Goal: Task Accomplishment & Management: Use online tool/utility

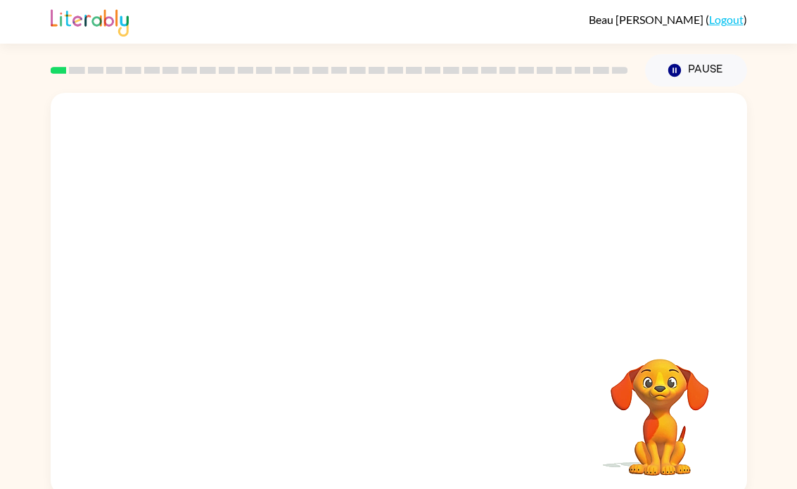
scroll to position [6, 0]
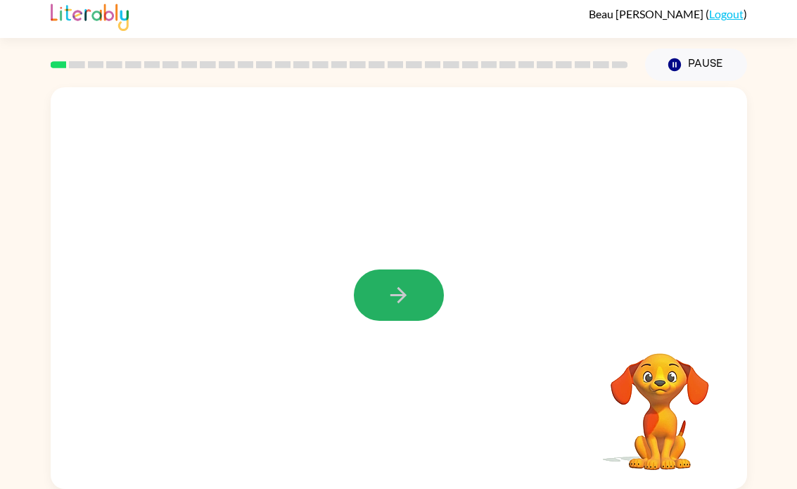
click at [395, 312] on button "button" at bounding box center [399, 295] width 90 height 51
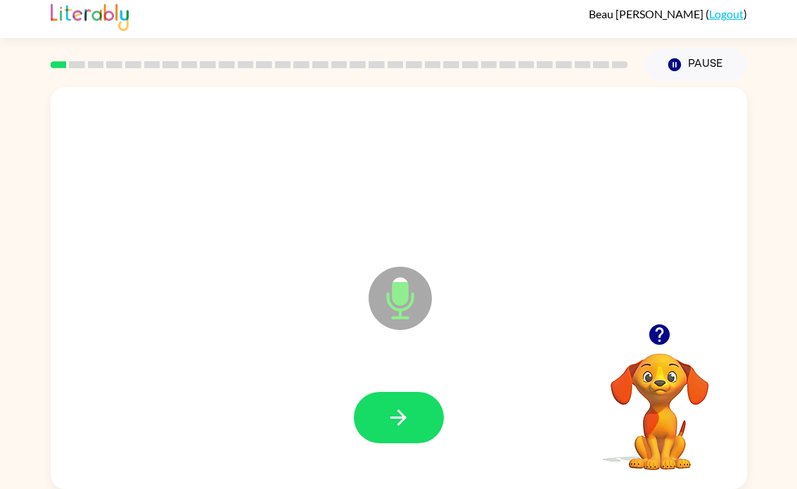
click at [400, 418] on icon "button" at bounding box center [399, 418] width 16 height 16
click at [396, 413] on icon "button" at bounding box center [398, 417] width 25 height 25
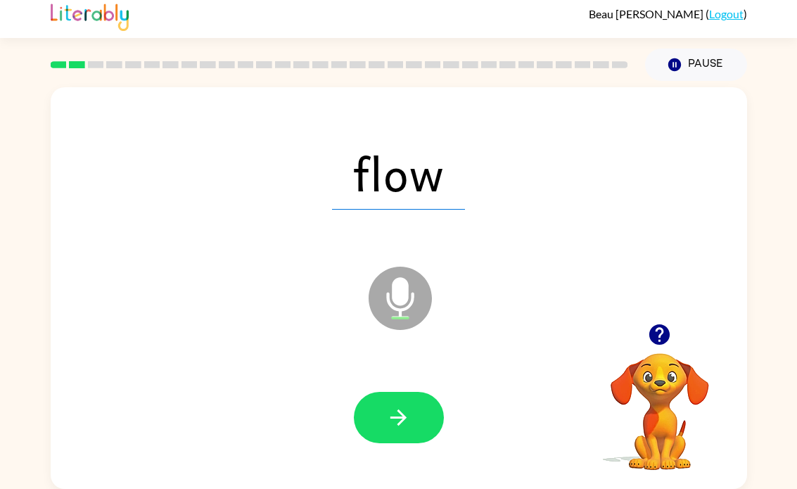
click at [403, 404] on button "button" at bounding box center [399, 417] width 90 height 51
click at [388, 432] on button "button" at bounding box center [399, 417] width 90 height 51
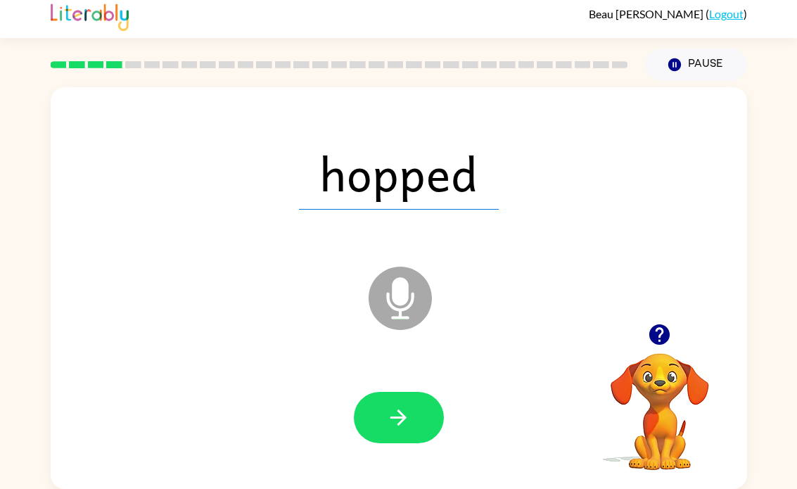
click at [417, 408] on button "button" at bounding box center [399, 417] width 90 height 51
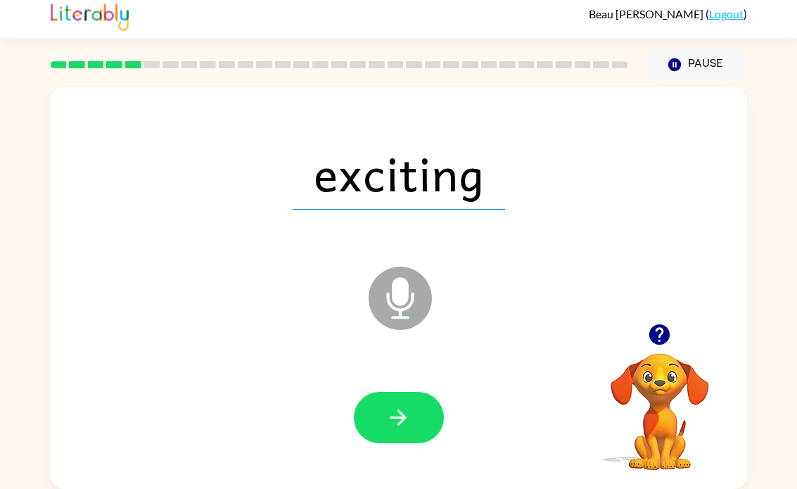
click at [398, 397] on button "button" at bounding box center [399, 417] width 90 height 51
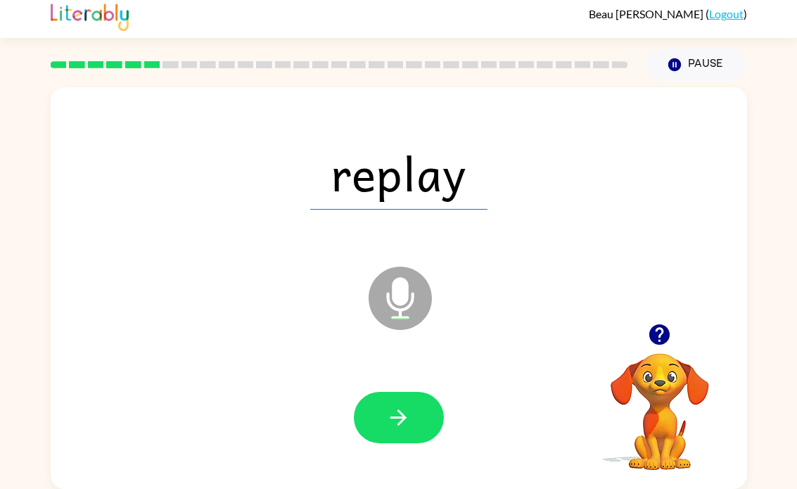
click at [391, 424] on icon "button" at bounding box center [398, 417] width 25 height 25
click at [409, 400] on button "button" at bounding box center [399, 417] width 90 height 51
click at [385, 419] on button "button" at bounding box center [399, 417] width 90 height 51
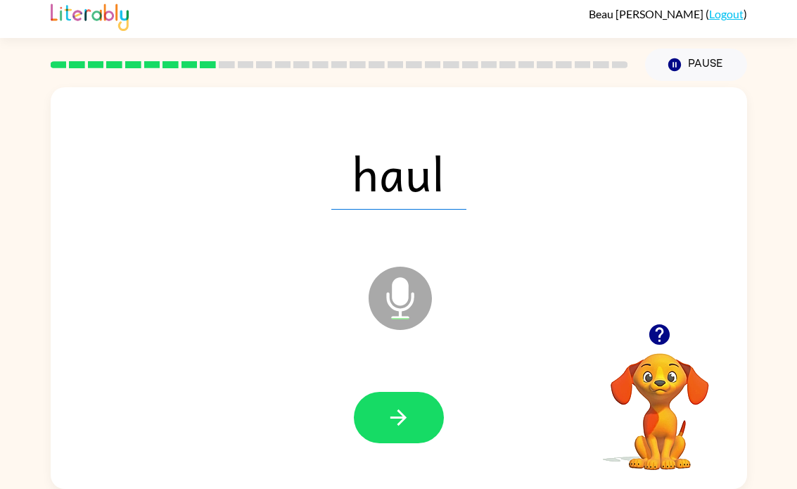
click at [390, 420] on icon "button" at bounding box center [398, 417] width 25 height 25
click at [394, 434] on button "button" at bounding box center [399, 417] width 90 height 51
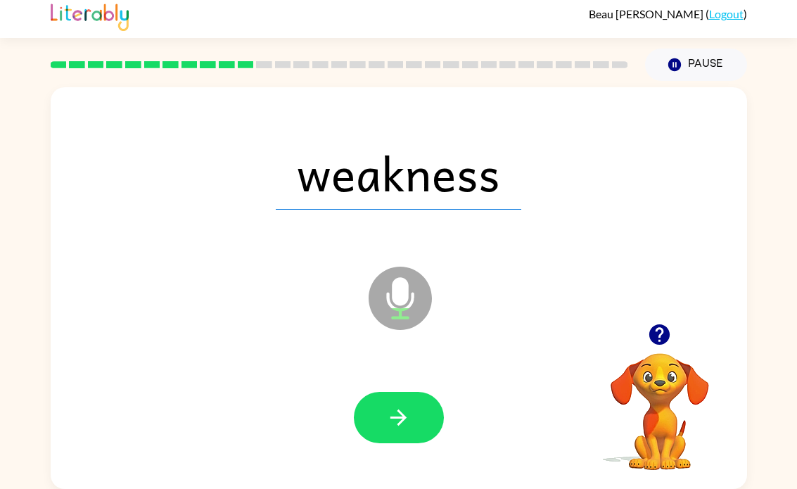
click at [403, 417] on icon "button" at bounding box center [399, 418] width 16 height 16
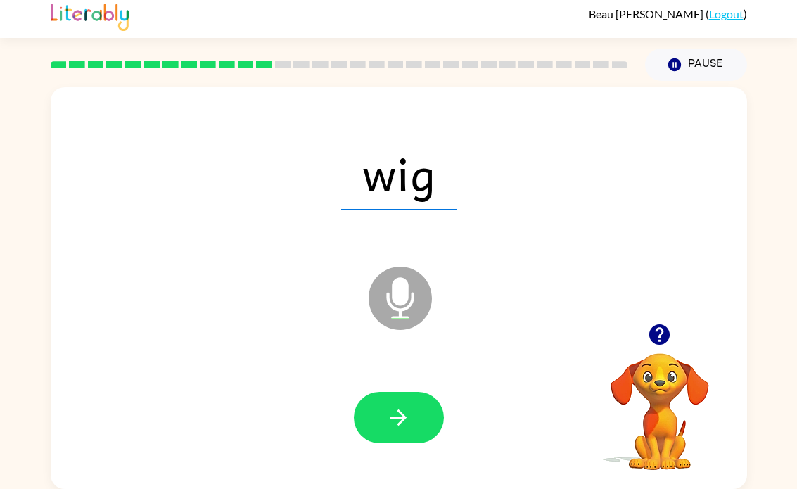
click at [405, 413] on icon "button" at bounding box center [398, 417] width 25 height 25
click at [394, 416] on icon "button" at bounding box center [398, 417] width 25 height 25
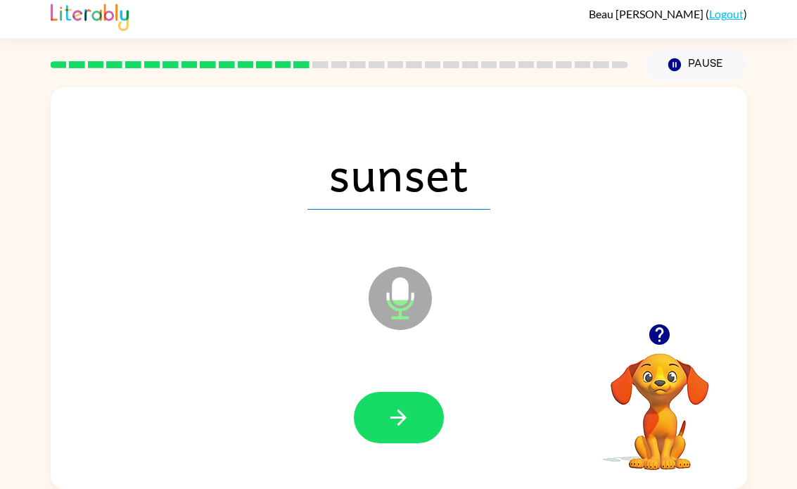
click at [397, 421] on icon "button" at bounding box center [398, 417] width 25 height 25
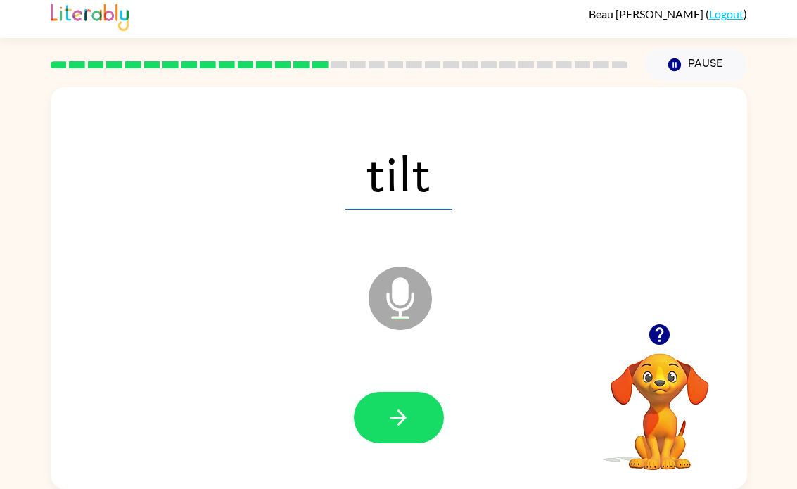
click at [404, 421] on icon "button" at bounding box center [398, 417] width 25 height 25
click at [387, 426] on icon "button" at bounding box center [398, 417] width 25 height 25
click at [423, 412] on button "button" at bounding box center [399, 417] width 90 height 51
click at [405, 416] on icon "button" at bounding box center [399, 418] width 16 height 16
click at [413, 419] on button "button" at bounding box center [399, 417] width 90 height 51
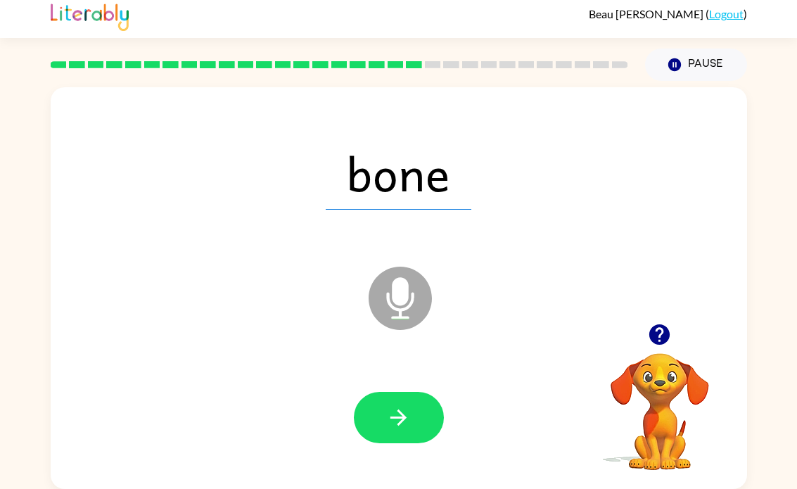
click at [398, 427] on icon "button" at bounding box center [398, 417] width 25 height 25
click at [394, 422] on icon "button" at bounding box center [398, 417] width 25 height 25
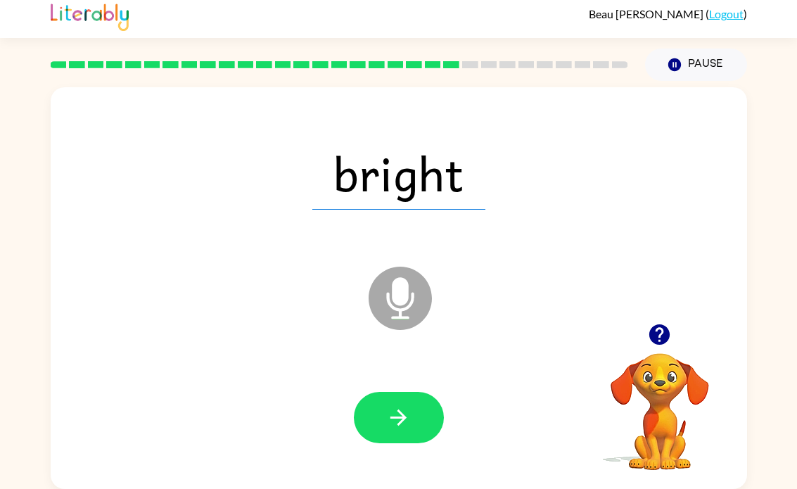
click at [392, 411] on icon "button" at bounding box center [398, 417] width 25 height 25
click at [398, 434] on button "button" at bounding box center [399, 417] width 90 height 51
click at [414, 418] on button "button" at bounding box center [399, 417] width 90 height 51
click at [401, 416] on icon "button" at bounding box center [398, 417] width 25 height 25
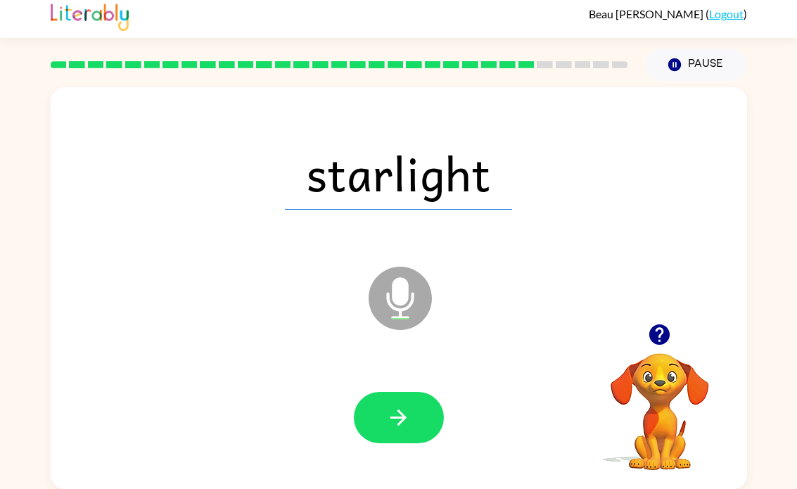
click at [393, 393] on button "button" at bounding box center [399, 417] width 90 height 51
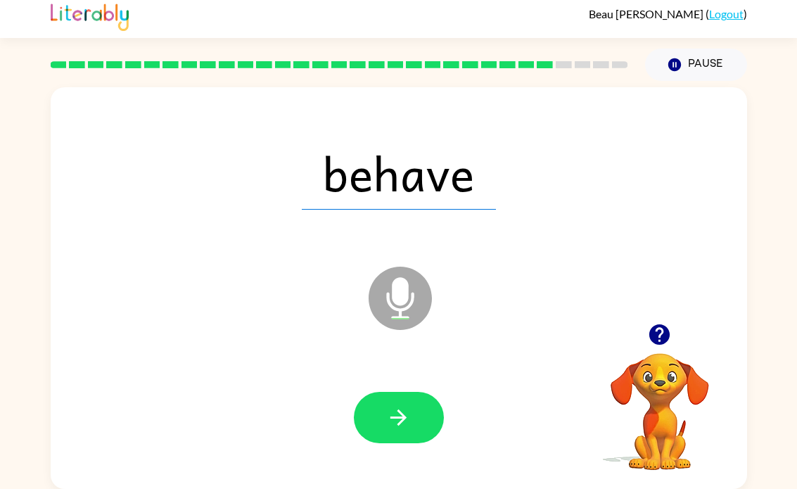
click at [400, 416] on icon "button" at bounding box center [398, 417] width 25 height 25
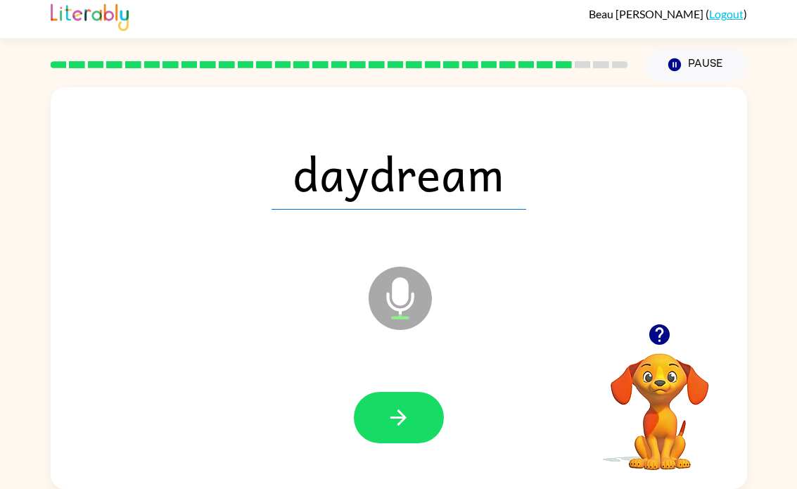
click at [399, 423] on icon "button" at bounding box center [399, 418] width 16 height 16
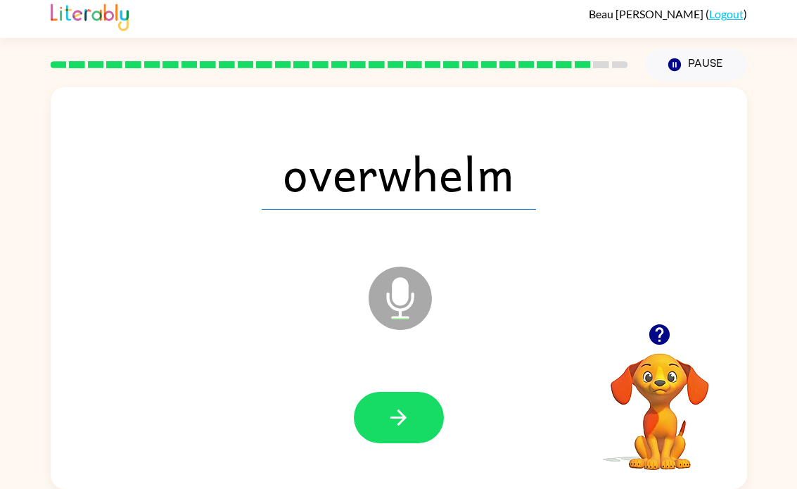
click at [393, 422] on icon "button" at bounding box center [398, 417] width 25 height 25
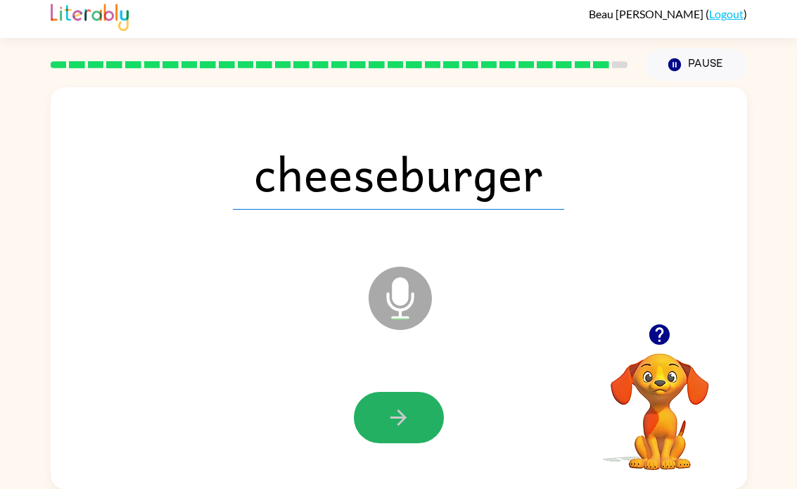
click at [393, 418] on icon "button" at bounding box center [399, 418] width 16 height 16
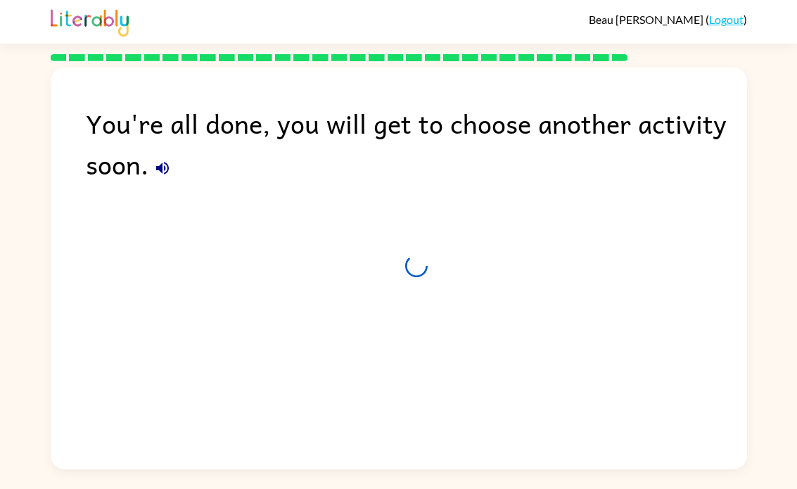
scroll to position [0, 0]
